Goal: Transaction & Acquisition: Book appointment/travel/reservation

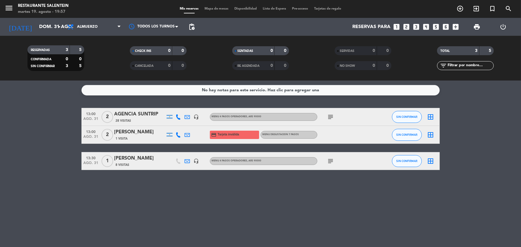
click at [223, 234] on div "No hay notas para este servicio. Haz clic para agregar una 13:00 ago. 31 2 AGEN…" at bounding box center [260, 164] width 521 height 166
click at [54, 30] on input "dom. 31 ago." at bounding box center [67, 27] width 63 height 12
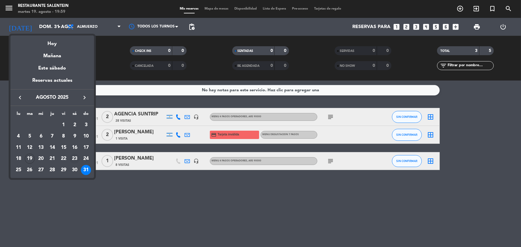
click at [73, 160] on div "23" at bounding box center [75, 159] width 10 height 10
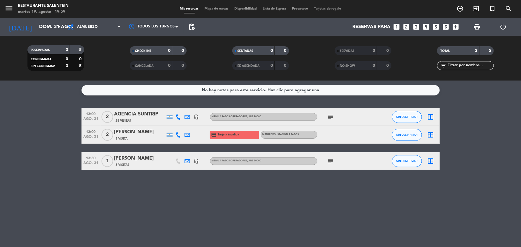
type input "sáb. 23 ago."
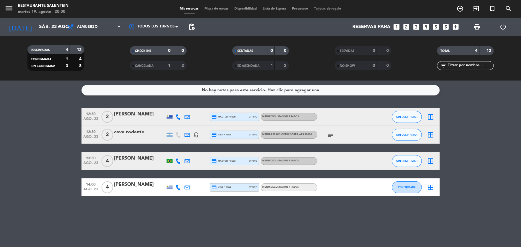
click at [407, 28] on icon "looks_two" at bounding box center [406, 27] width 8 height 8
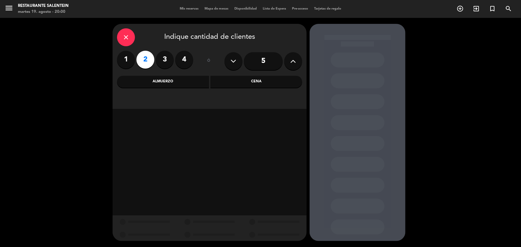
click at [147, 82] on div "Almuerzo" at bounding box center [163, 82] width 92 height 12
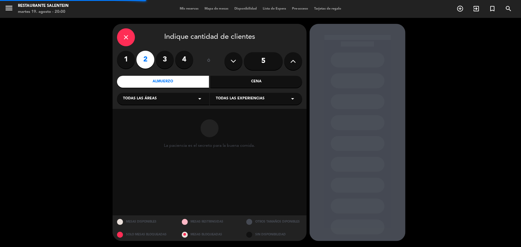
click at [131, 98] on span "Todas las áreas" at bounding box center [140, 99] width 34 height 6
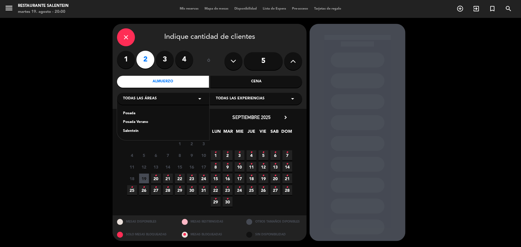
click at [130, 114] on div "Posada" at bounding box center [163, 114] width 80 height 6
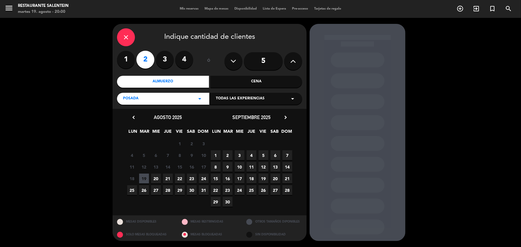
click at [271, 100] on div "Todas las experiencias arrow_drop_down" at bounding box center [256, 99] width 92 height 12
click at [263, 112] on div "EXPERIENCIA SAN PABLO - A LA CARTA" at bounding box center [256, 114] width 80 height 6
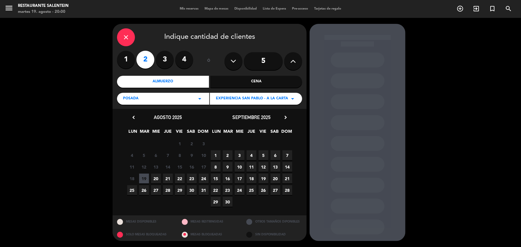
click at [192, 180] on span "23" at bounding box center [192, 179] width 10 height 10
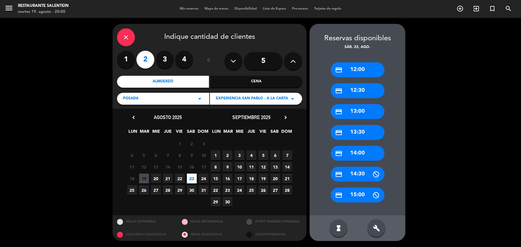
click at [356, 113] on div "credit_card 13:00" at bounding box center [358, 111] width 54 height 15
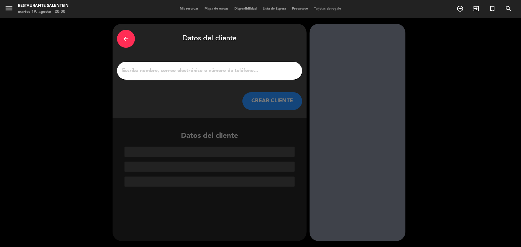
click at [231, 74] on input "1" at bounding box center [209, 71] width 176 height 8
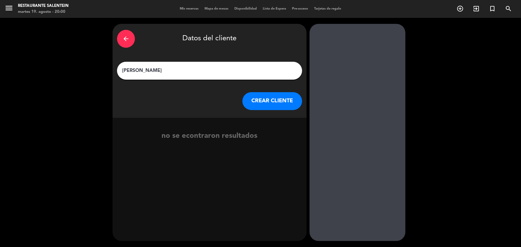
type input "[PERSON_NAME]"
click at [262, 98] on button "CREAR CLIENTE" at bounding box center [272, 101] width 60 height 18
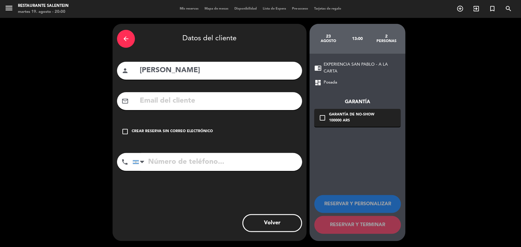
click at [264, 105] on input "text" at bounding box center [218, 101] width 158 height 12
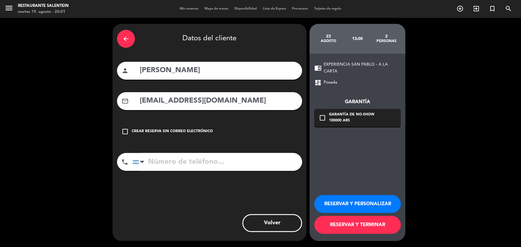
type input "[EMAIL_ADDRESS][DOMAIN_NAME]"
click at [335, 204] on button "RESERVAR Y PERSONALIZAR" at bounding box center [357, 204] width 87 height 18
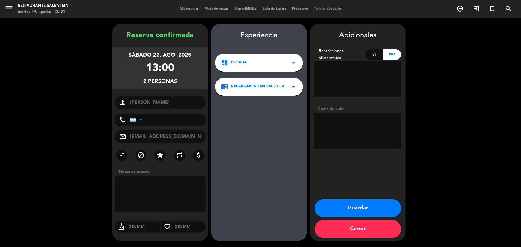
click at [343, 127] on textarea at bounding box center [357, 131] width 87 height 36
type textarea "h"
type textarea "Huespedes"
click at [351, 205] on button "Guardar" at bounding box center [357, 208] width 87 height 18
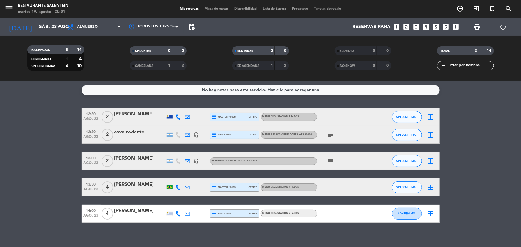
click at [28, 197] on bookings-row "12:30 ago. 23 2 [PERSON_NAME] credit_card master * 0868 stripe MENU DEGUSTACION…" at bounding box center [260, 165] width 521 height 115
